Goal: Transaction & Acquisition: Purchase product/service

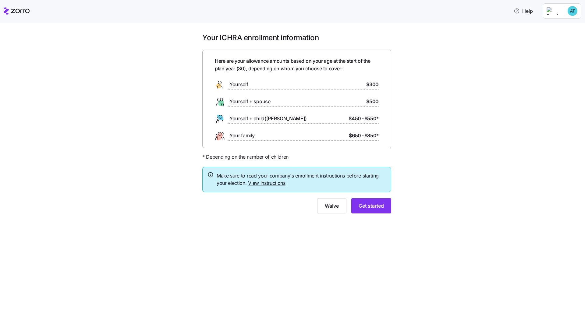
click at [269, 183] on link "View instructions" at bounding box center [266, 183] width 37 height 6
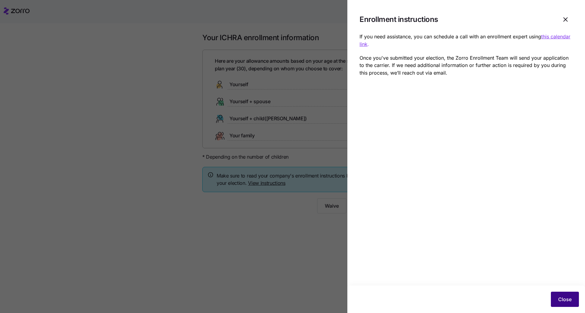
click at [293, 240] on span "Close" at bounding box center [564, 299] width 13 height 7
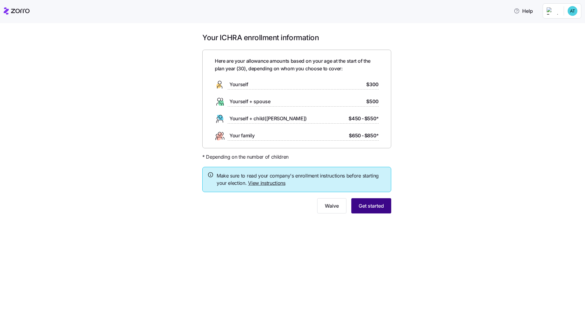
click at [293, 212] on button "Get started" at bounding box center [371, 205] width 40 height 15
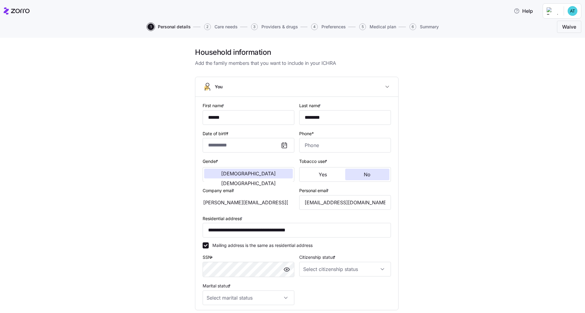
type input "**********"
type input "[PHONE_NUMBER]"
type input "[DEMOGRAPHIC_DATA] citizen"
type input "Single"
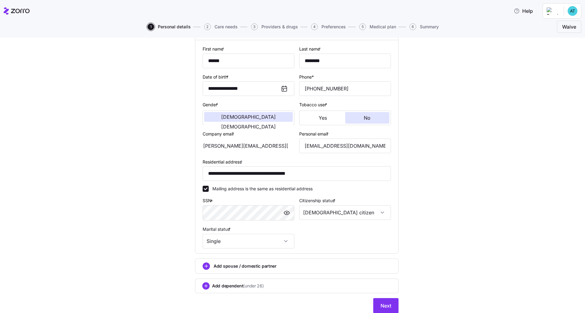
scroll to position [77, 0]
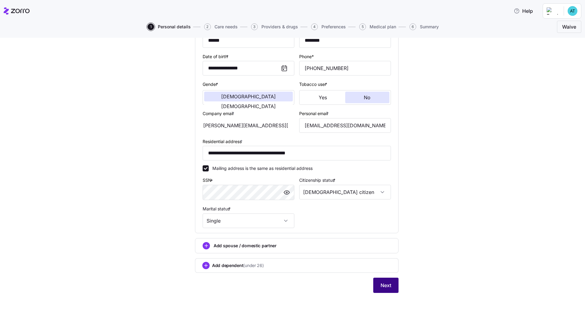
click at [293, 240] on span "Next" at bounding box center [385, 285] width 11 height 7
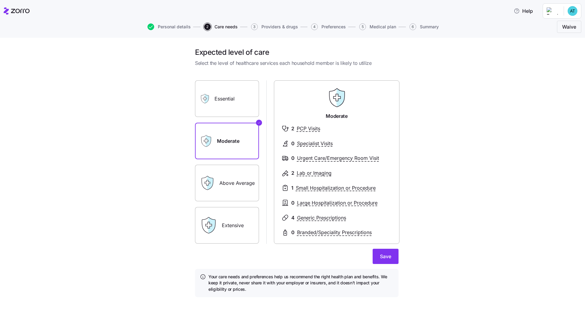
click at [243, 94] on label "Essential" at bounding box center [227, 98] width 64 height 37
click at [0, 0] on input "Essential" at bounding box center [0, 0] width 0 height 0
click at [233, 220] on label "Extensive" at bounding box center [227, 225] width 64 height 37
click at [0, 0] on input "Extensive" at bounding box center [0, 0] width 0 height 0
click at [225, 176] on label "Above Average" at bounding box center [227, 183] width 64 height 37
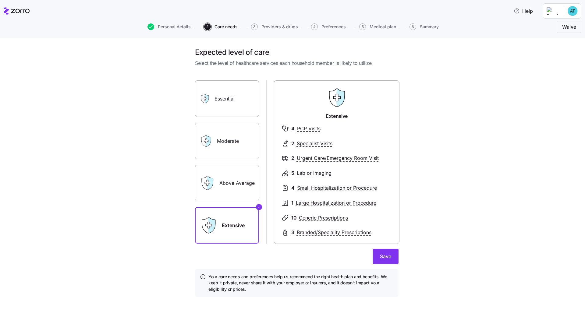
click at [0, 0] on input "Above Average" at bounding box center [0, 0] width 0 height 0
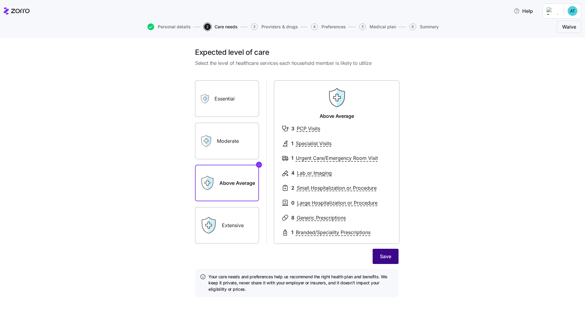
click at [293, 240] on span "Save" at bounding box center [385, 256] width 11 height 7
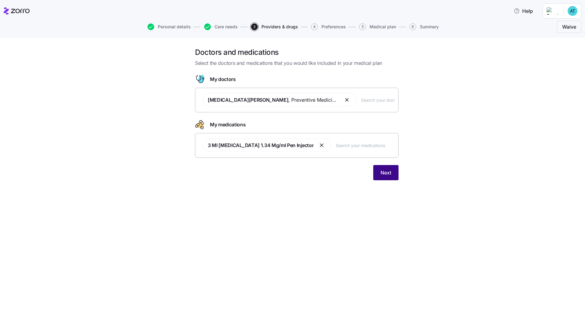
click at [293, 171] on button "Next" at bounding box center [385, 172] width 25 height 15
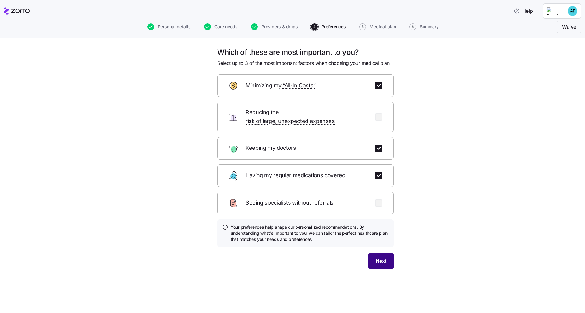
click at [293, 240] on button "Next" at bounding box center [380, 260] width 25 height 15
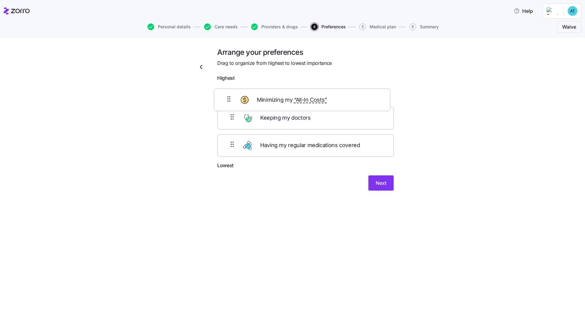
drag, startPoint x: 348, startPoint y: 128, endPoint x: 343, endPoint y: 94, distance: 34.5
click at [293, 94] on div "Keeping my doctors Minimizing my “All-In Costs” Having my regular medications c…" at bounding box center [305, 122] width 176 height 77
drag, startPoint x: 347, startPoint y: 97, endPoint x: 351, endPoint y: 124, distance: 27.1
click at [293, 124] on div "Minimizing my “All-In Costs” Keeping my doctors Having my regular medications c…" at bounding box center [305, 122] width 176 height 77
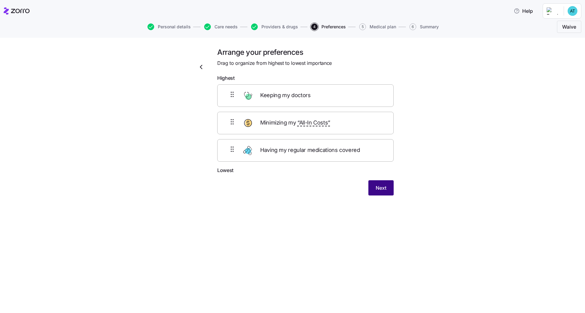
click at [293, 184] on button "Next" at bounding box center [380, 187] width 25 height 15
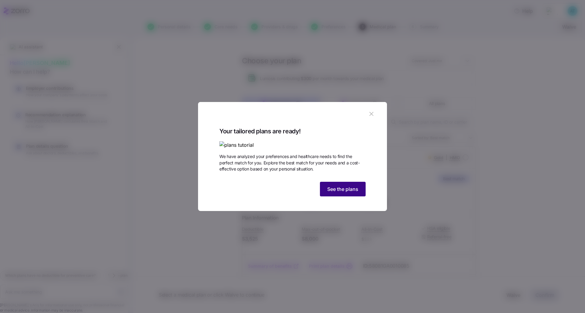
click at [293, 193] on span "See the plans" at bounding box center [342, 189] width 31 height 7
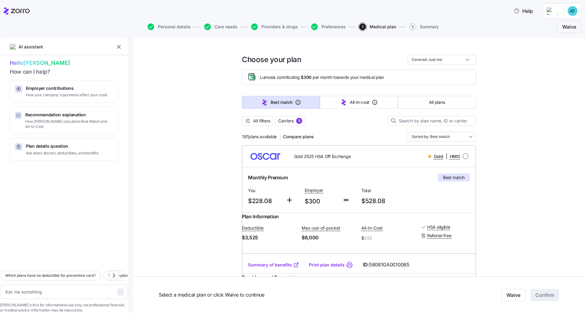
scroll to position [2, 0]
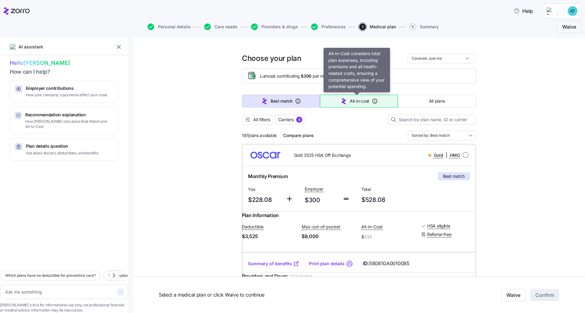
click at [293, 105] on button "All-in-cost" at bounding box center [359, 101] width 78 height 13
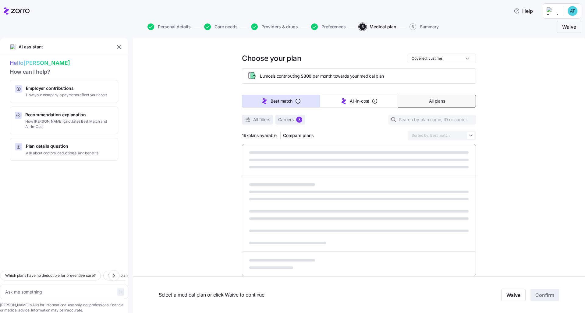
type textarea "x"
type input "Sorted by: All-in-cost"
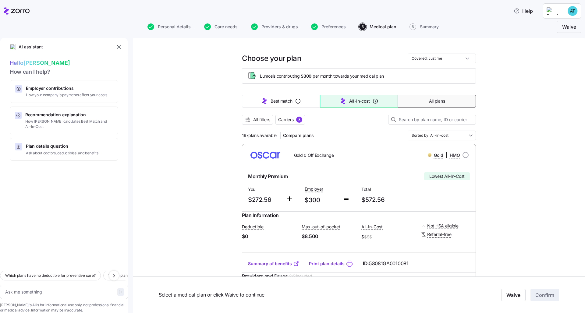
click at [293, 102] on span "All plans" at bounding box center [437, 101] width 16 height 6
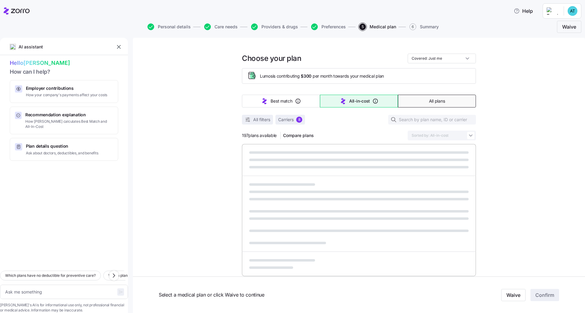
type textarea "x"
type input "Sorted by: Premium"
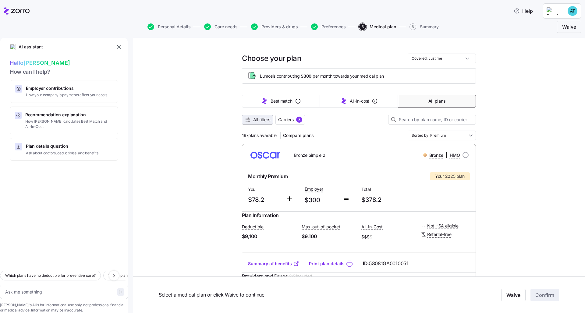
click at [263, 120] on span "All filters" at bounding box center [261, 120] width 17 height 6
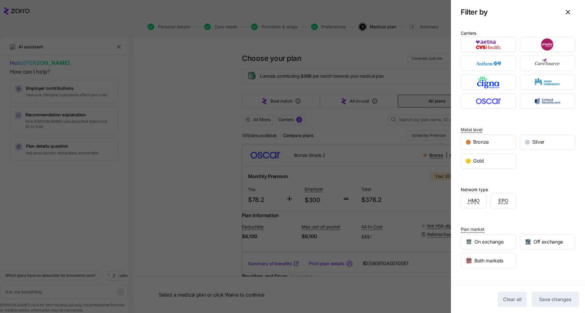
click at [293, 134] on div at bounding box center [292, 156] width 585 height 313
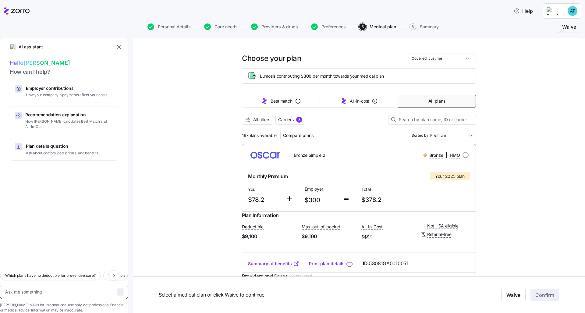
click at [51, 240] on textarea at bounding box center [64, 292] width 128 height 14
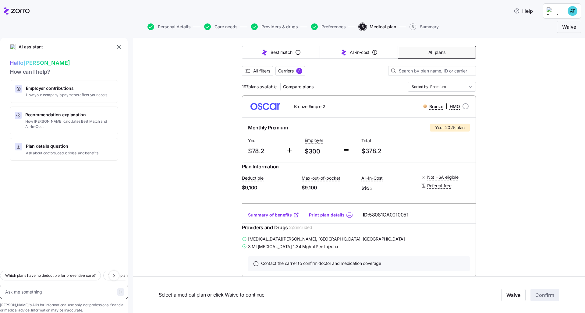
scroll to position [62, 0]
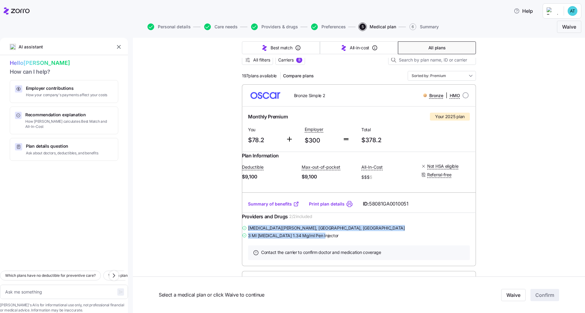
drag, startPoint x: 331, startPoint y: 247, endPoint x: 247, endPoint y: 238, distance: 84.6
click at [247, 238] on div "[MEDICAL_DATA][PERSON_NAME] , [GEOGRAPHIC_DATA], [GEOGRAPHIC_DATA] 3 Ml [MEDICA…" at bounding box center [359, 231] width 234 height 15
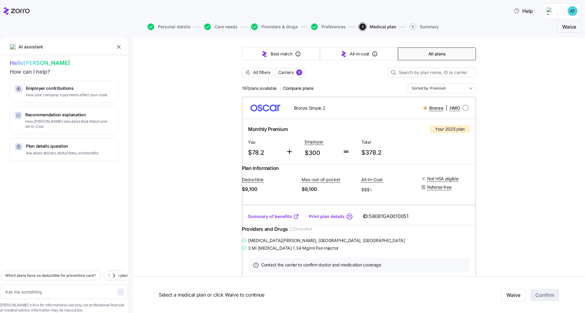
scroll to position [51, 0]
click at [209, 28] on icon "button" at bounding box center [207, 26] width 7 height 7
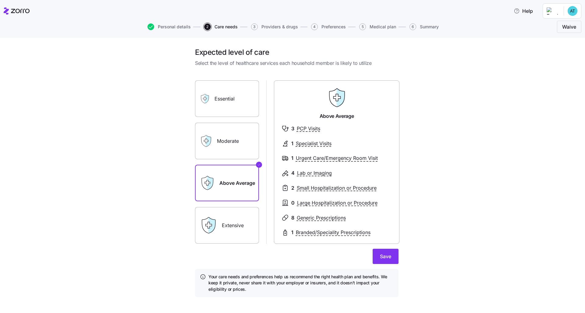
click at [223, 104] on label "Essential" at bounding box center [227, 98] width 64 height 37
click at [0, 0] on input "Essential" at bounding box center [0, 0] width 0 height 0
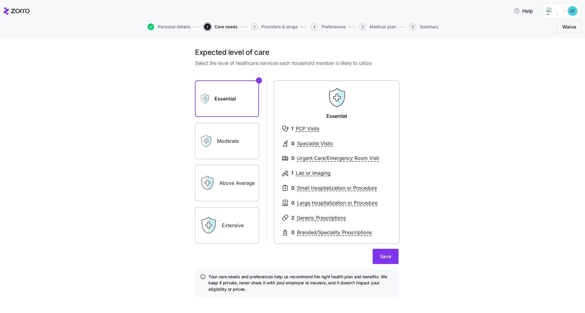
click at [228, 136] on label "Moderate" at bounding box center [227, 141] width 64 height 37
click at [0, 0] on input "Moderate" at bounding box center [0, 0] width 0 height 0
click at [242, 220] on label "Extensive" at bounding box center [227, 225] width 64 height 37
click at [0, 0] on input "Extensive" at bounding box center [0, 0] width 0 height 0
click at [248, 182] on label "Above Average" at bounding box center [227, 183] width 64 height 37
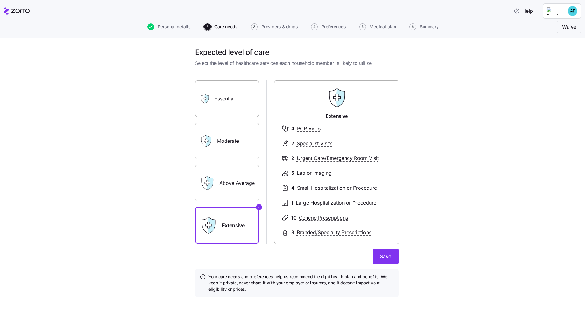
click at [0, 0] on input "Above Average" at bounding box center [0, 0] width 0 height 0
click at [243, 107] on label "Essential" at bounding box center [227, 98] width 64 height 37
click at [0, 0] on input "Essential" at bounding box center [0, 0] width 0 height 0
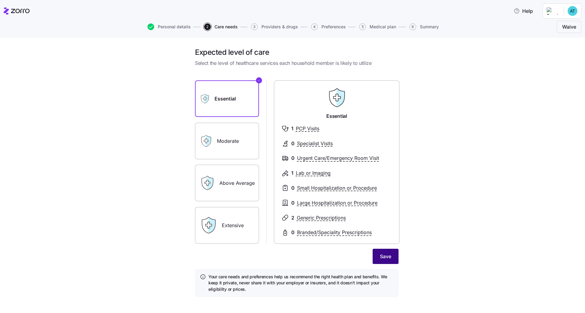
click at [293, 240] on button "Save" at bounding box center [386, 256] width 26 height 15
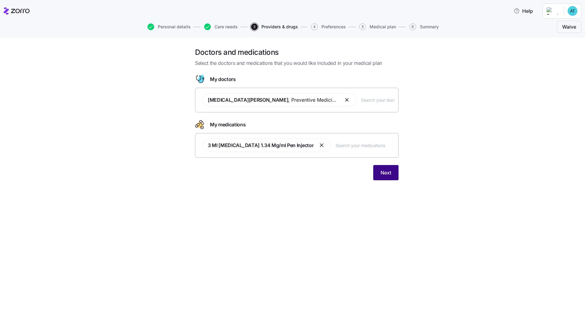
click at [293, 174] on span "Next" at bounding box center [385, 172] width 11 height 7
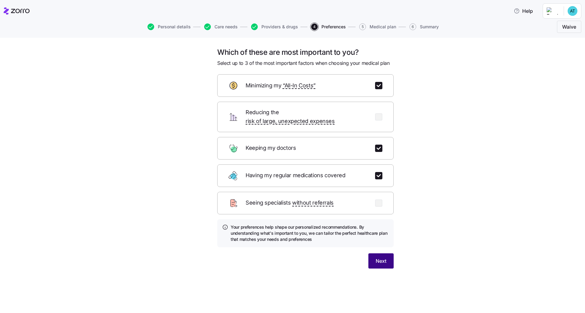
click at [293, 240] on button "Next" at bounding box center [380, 260] width 25 height 15
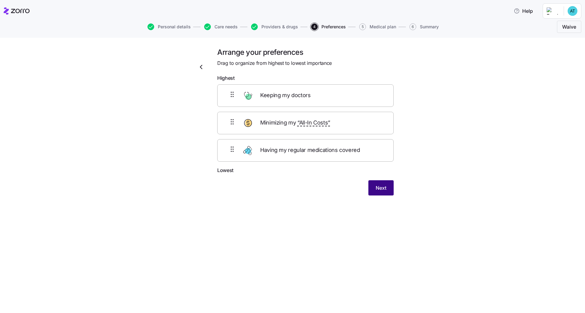
click at [293, 189] on span "Next" at bounding box center [381, 187] width 11 height 7
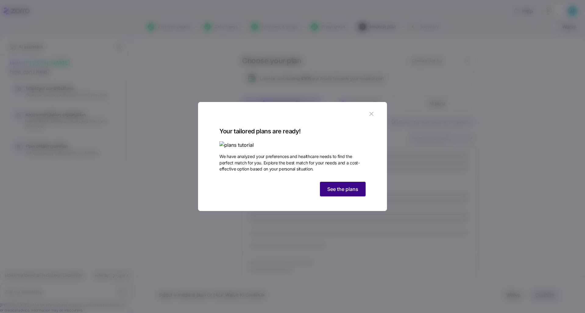
click at [293, 193] on span "See the plans" at bounding box center [342, 189] width 31 height 7
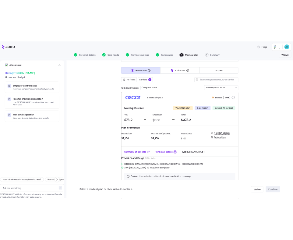
scroll to position [31, 0]
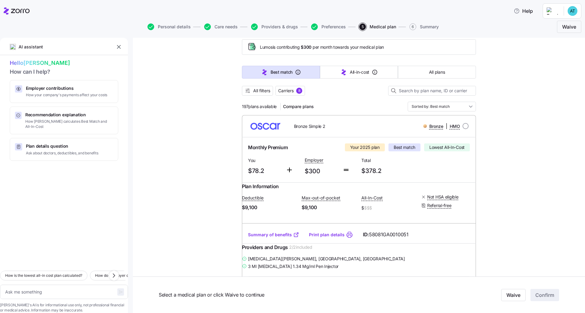
type textarea "x"
